Goal: Entertainment & Leisure: Consume media (video, audio)

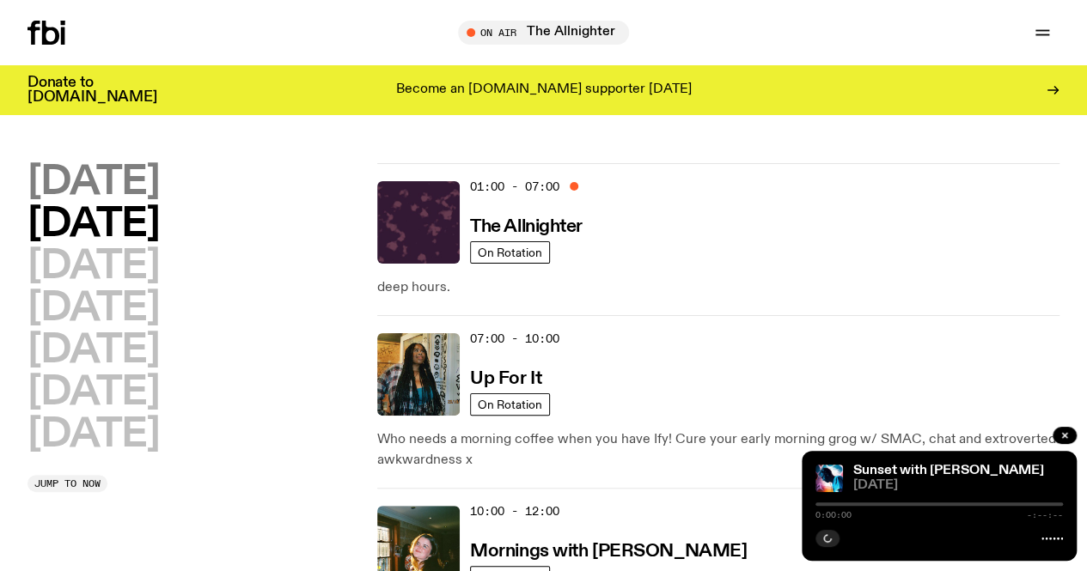
click at [159, 180] on h2 "[DATE]" at bounding box center [92, 182] width 131 height 39
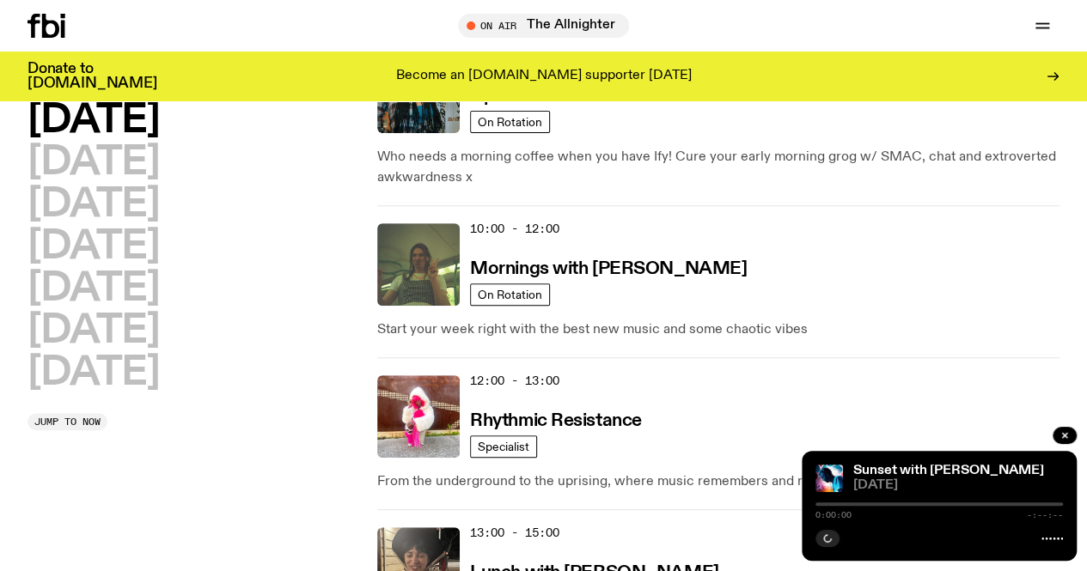
scroll to position [555, 0]
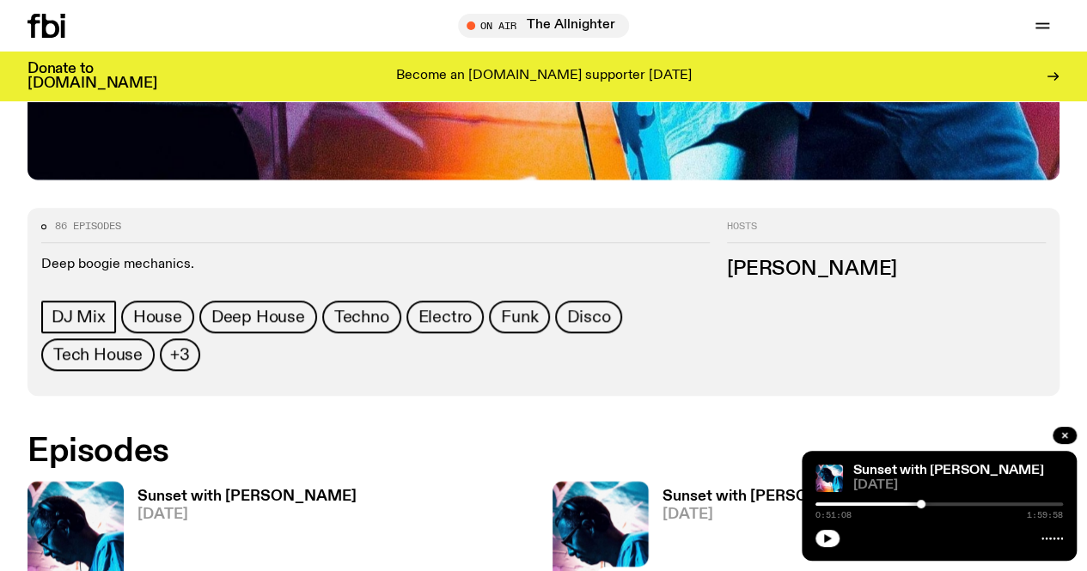
scroll to position [639, 0]
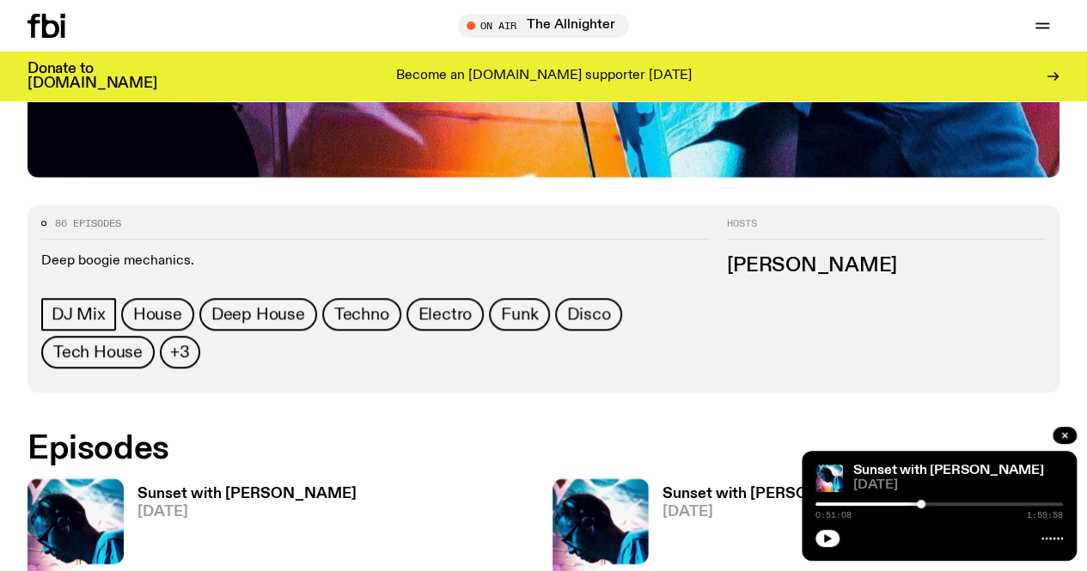
click at [102, 479] on icon at bounding box center [75, 543] width 96 height 128
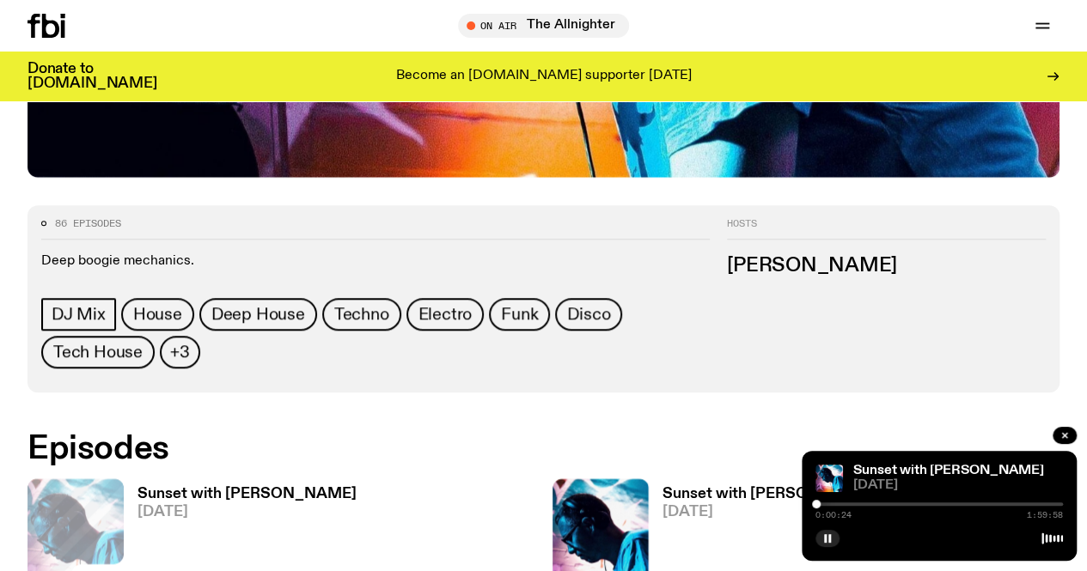
click at [828, 505] on div at bounding box center [939, 504] width 247 height 3
click at [831, 504] on div at bounding box center [831, 504] width 9 height 9
click at [830, 504] on div at bounding box center [830, 504] width 9 height 9
click at [827, 504] on div at bounding box center [830, 504] width 9 height 9
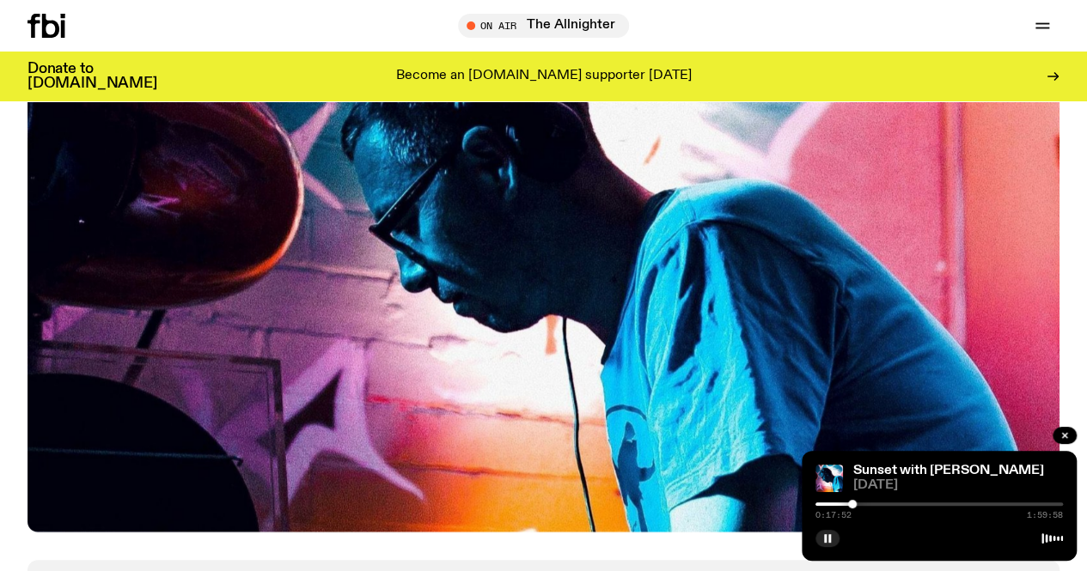
scroll to position [0, 0]
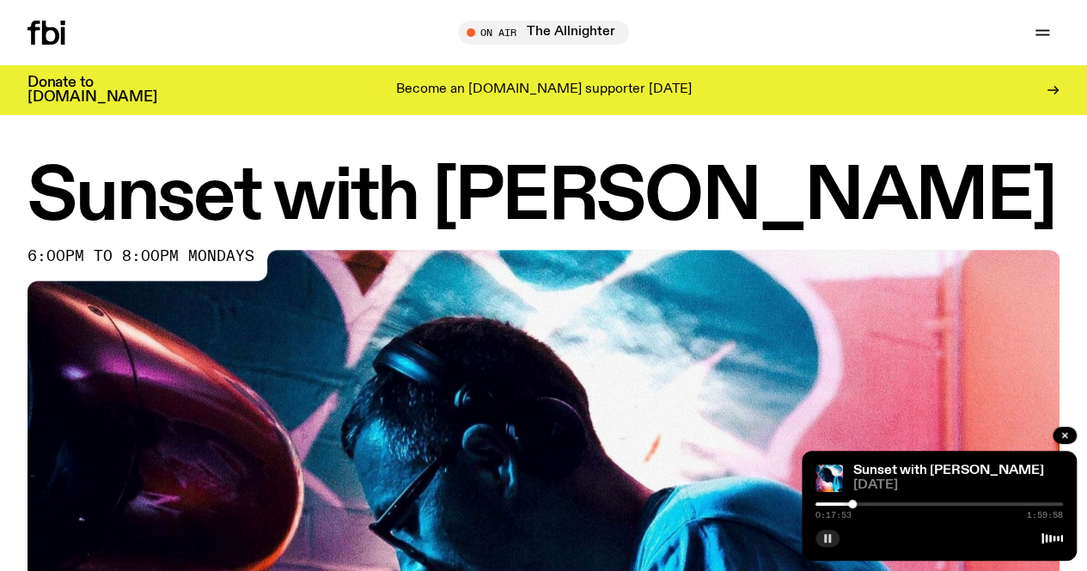
click at [825, 539] on rect "button" at bounding box center [825, 539] width 3 height 9
